Goal: Participate in discussion: Engage in conversation with other users on a specific topic

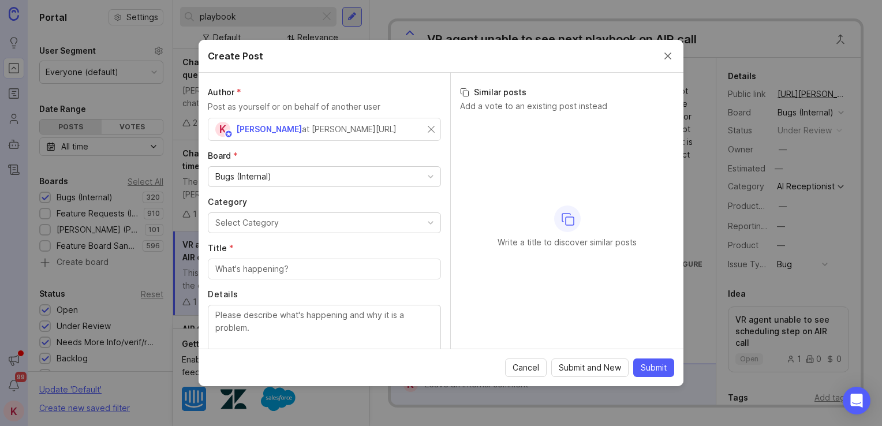
scroll to position [353, 0]
click at [667, 55] on button "Close create post modal" at bounding box center [667, 56] width 13 height 13
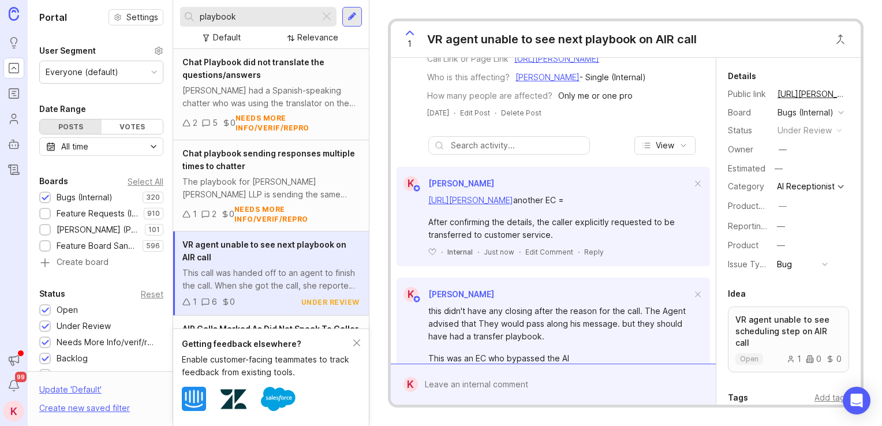
click at [272, 259] on div "VR agent unable to see next playbook on AIR call" at bounding box center [270, 250] width 177 height 25
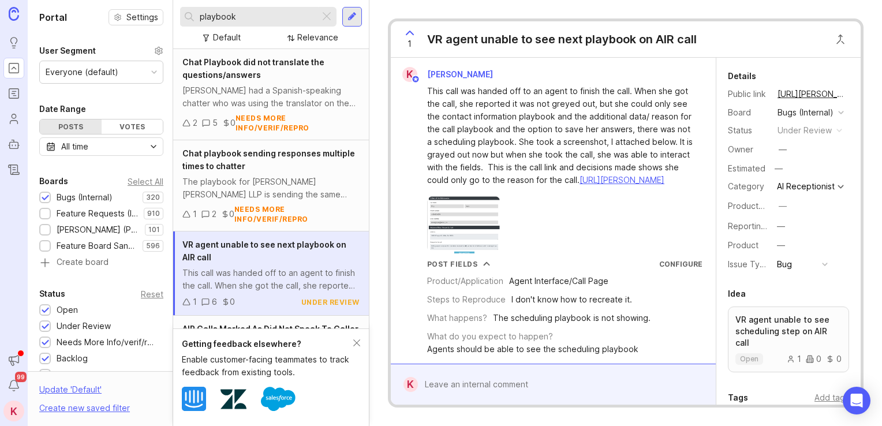
scroll to position [615, 0]
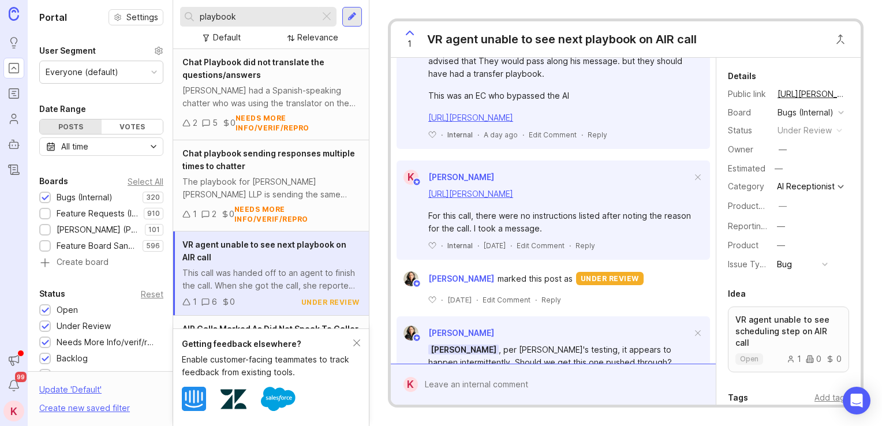
click at [704, 226] on div "K [PERSON_NAME] [URL][PERSON_NAME] another EC = After confirming the details, t…" at bounding box center [553, 298] width 325 height 794
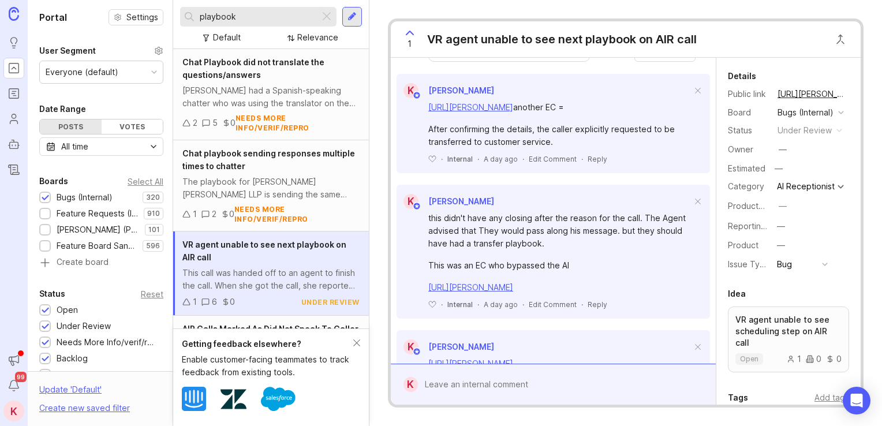
scroll to position [425, 0]
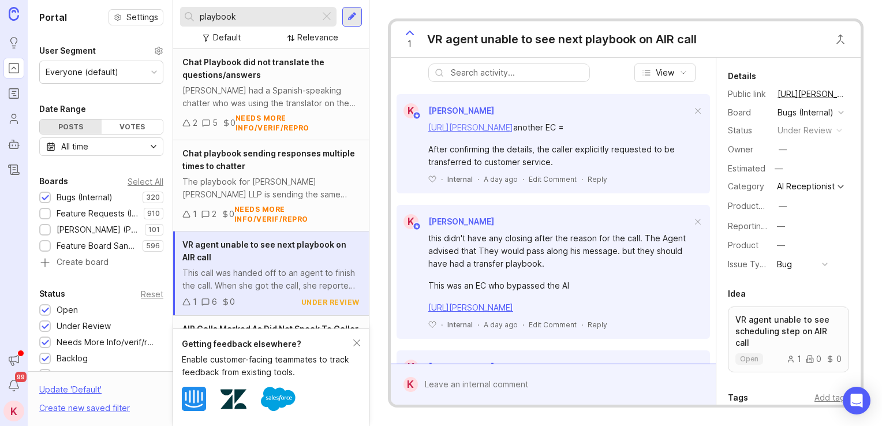
click at [513, 132] on link "[URL][PERSON_NAME]" at bounding box center [470, 127] width 85 height 10
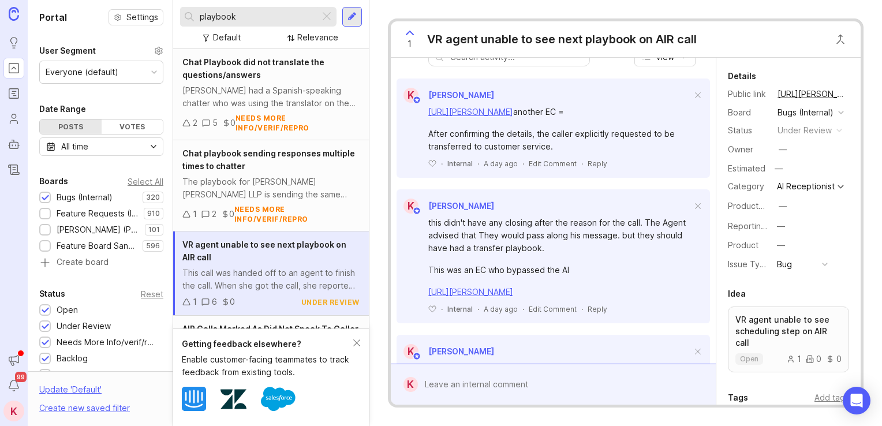
scroll to position [439, 0]
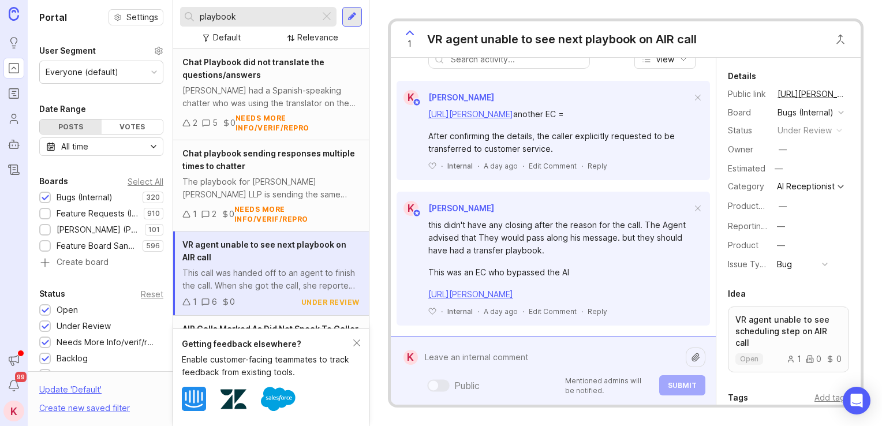
click at [510, 380] on div "Public Mentioned admins will be notified. Submit" at bounding box center [561, 370] width 287 height 49
paste textarea "[URL][PERSON_NAME]"
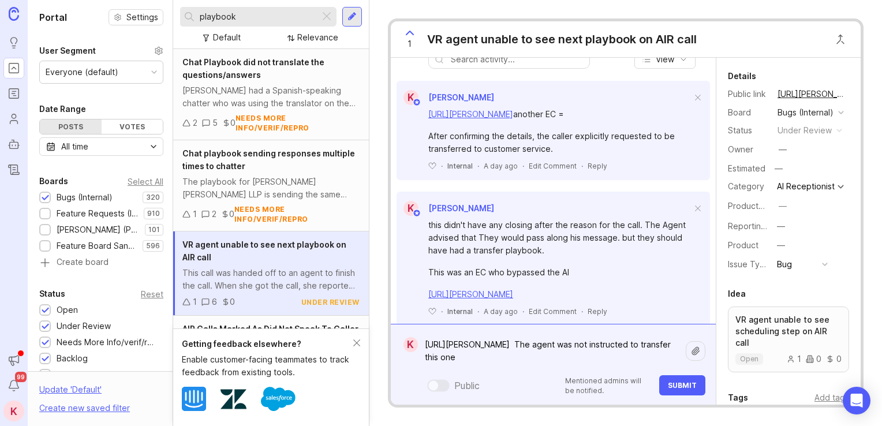
drag, startPoint x: 655, startPoint y: 358, endPoint x: 461, endPoint y: 357, distance: 193.9
click at [461, 357] on textarea "[URL][PERSON_NAME] The agent was not instructed to transfer this one" at bounding box center [552, 351] width 268 height 35
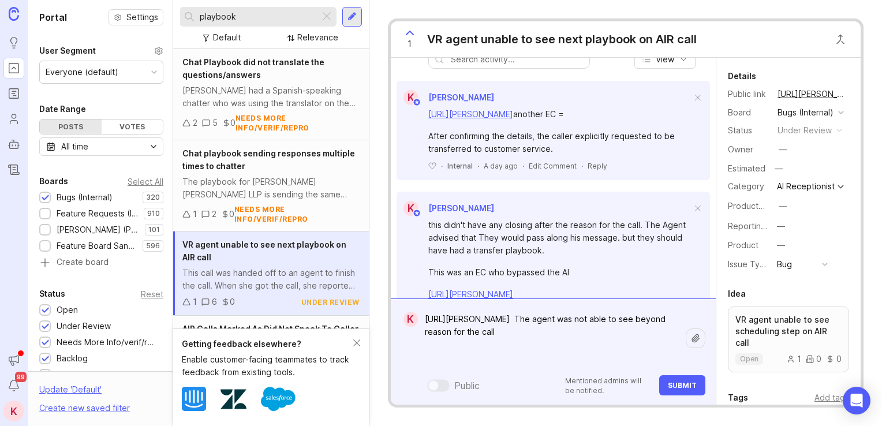
click at [679, 365] on textarea "[URL][PERSON_NAME] The agent was not able to see beyond reason for the call" at bounding box center [552, 338] width 268 height 60
type textarea "[URL][PERSON_NAME] The agent was not able to see beyond reason for the call"
click at [680, 376] on button "Submit" at bounding box center [682, 385] width 46 height 20
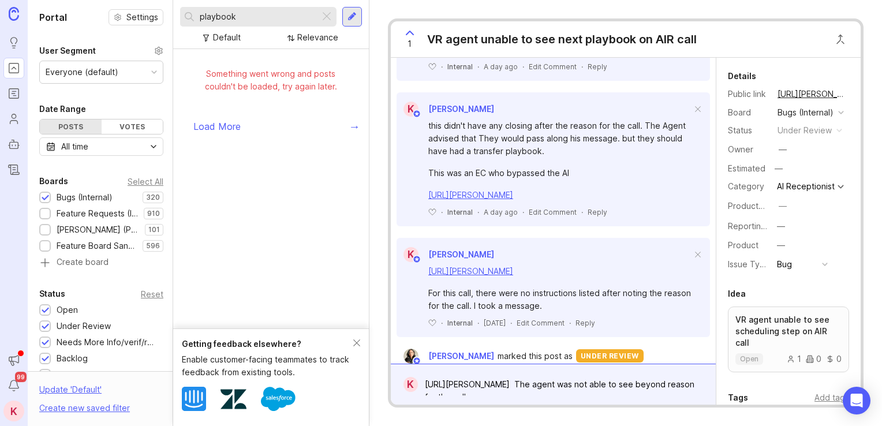
scroll to position [409, 0]
